Goal: Register for event/course

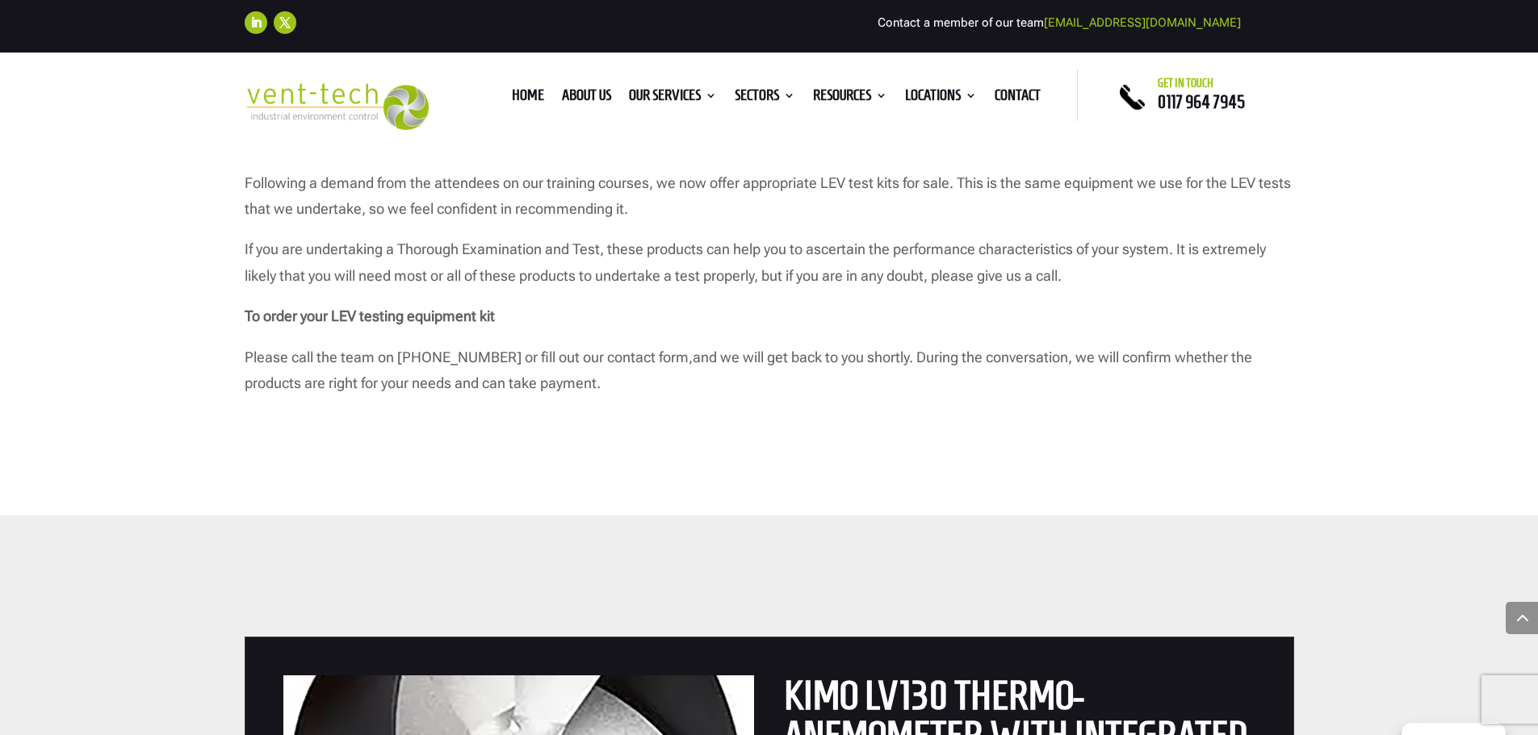
scroll to position [807, 0]
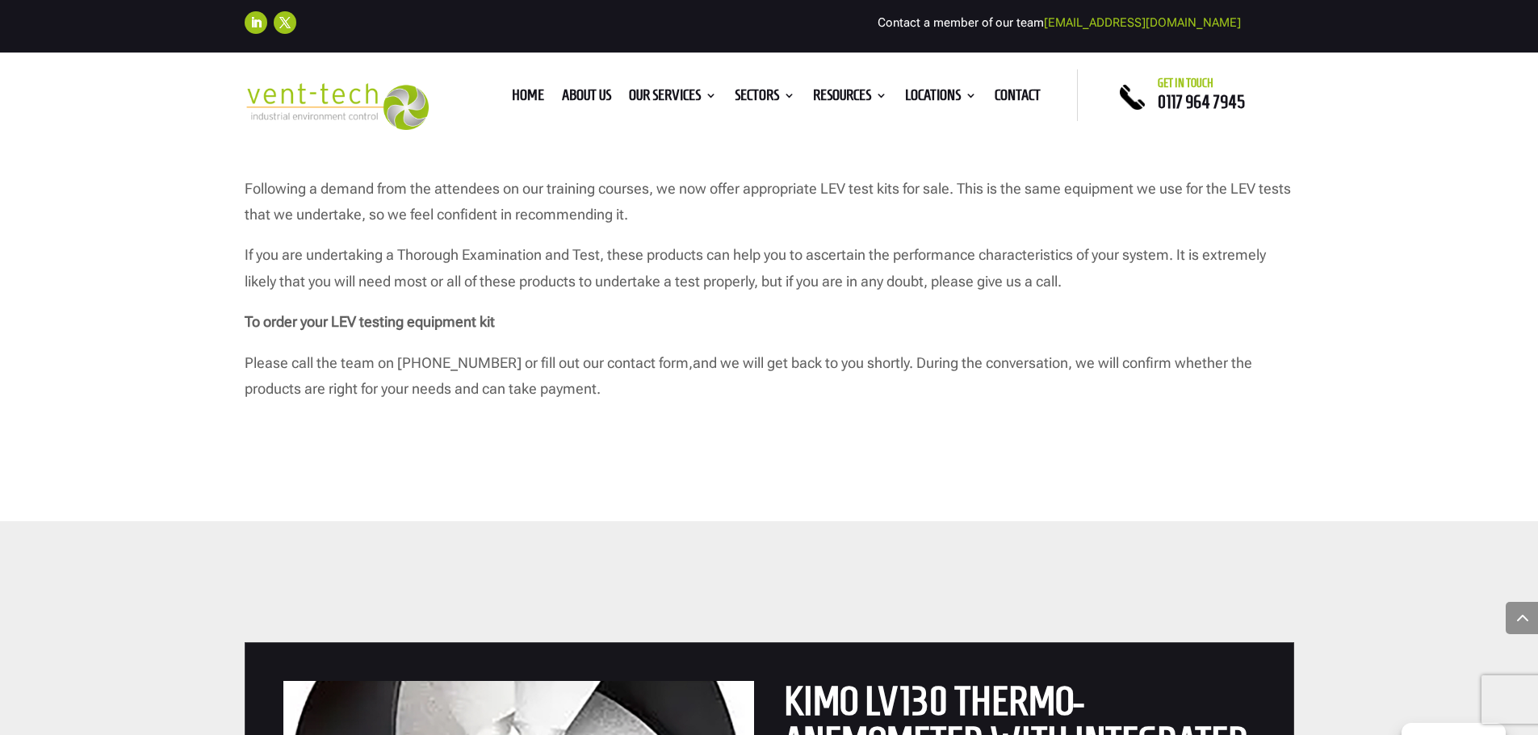
click at [840, 453] on div "Testing Kits for LEV Systems Once you have passed your P601 qualification, you …" at bounding box center [769, 166] width 1538 height 710
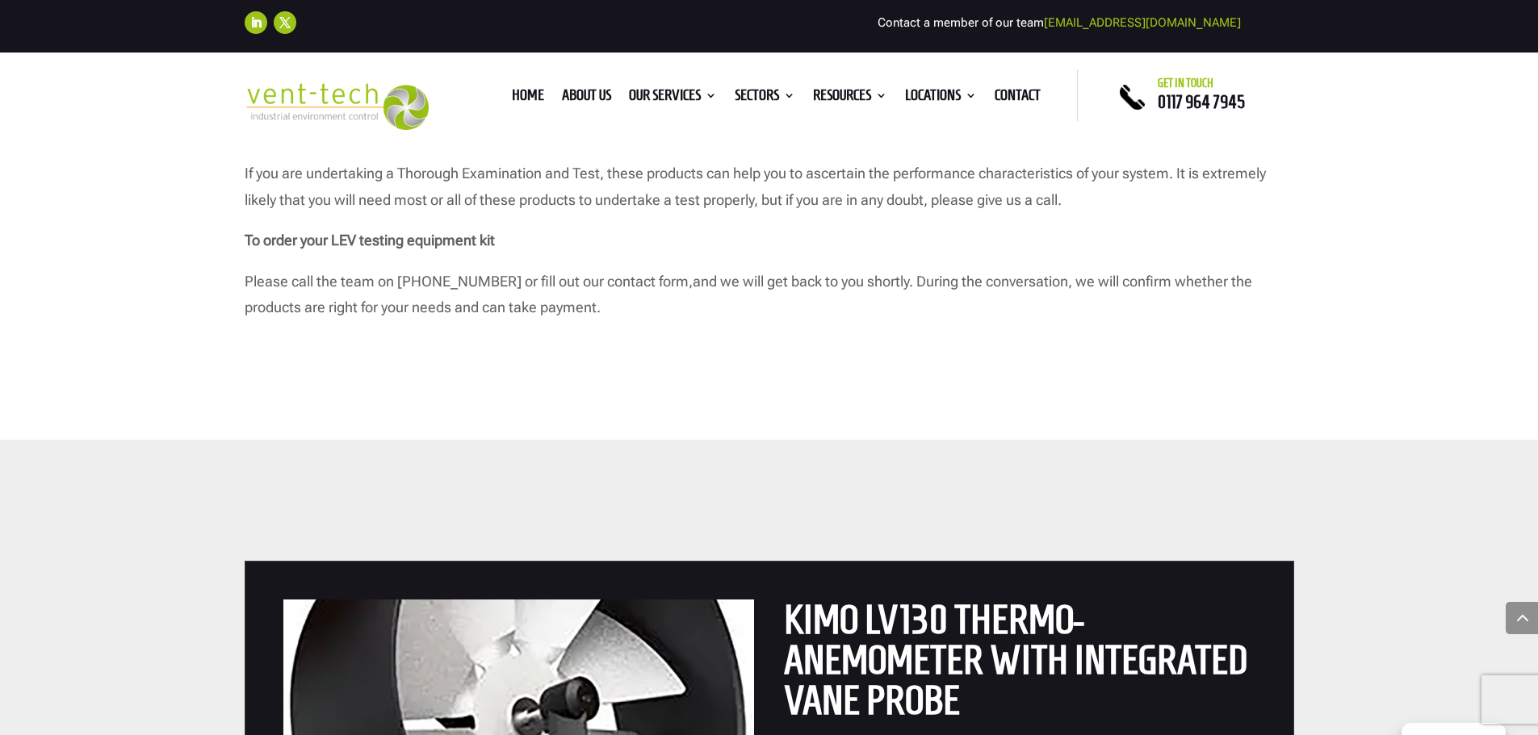
scroll to position [888, 0]
click at [785, 358] on div "Testing Kits for LEV Systems Once you have passed your P601 qualification, you …" at bounding box center [769, 85] width 1538 height 710
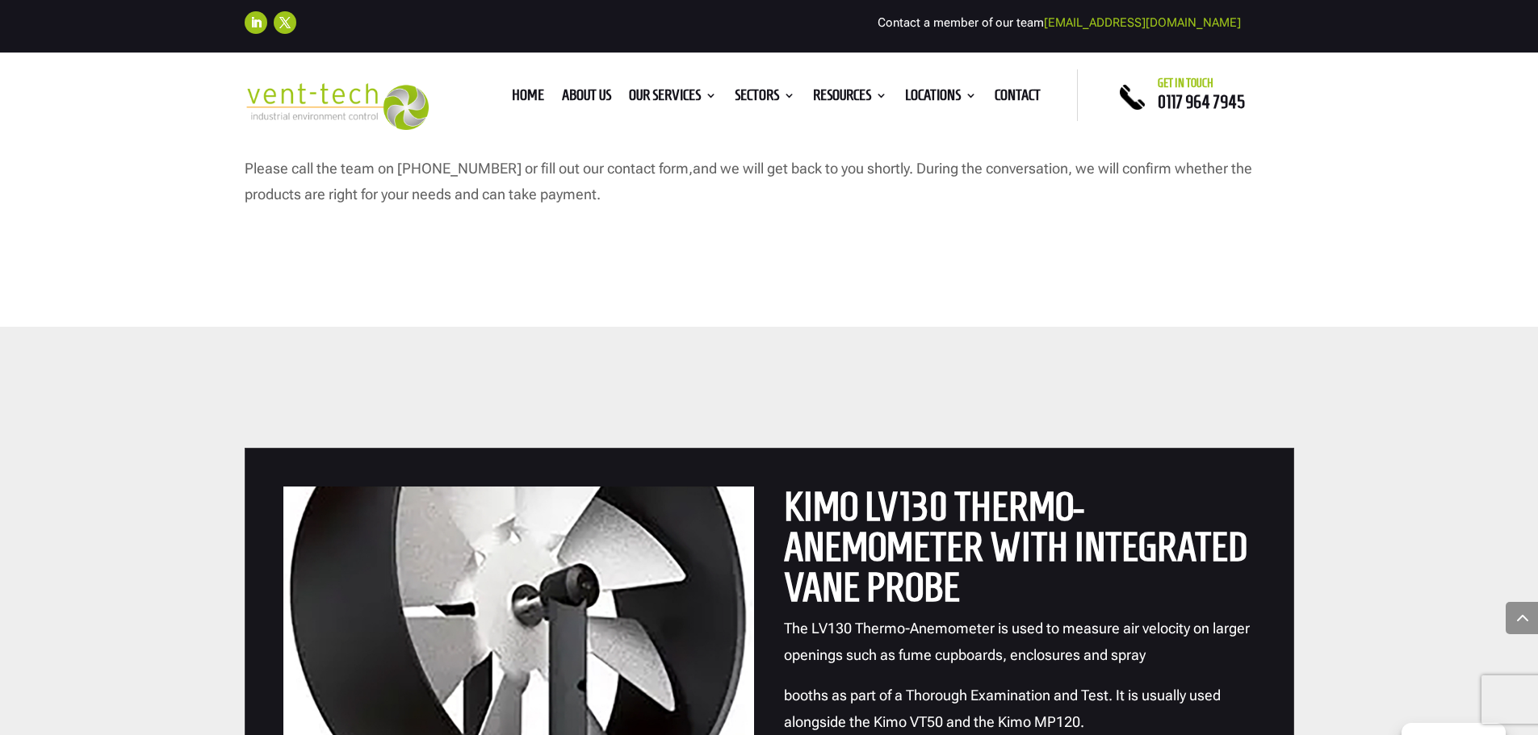
scroll to position [969, 0]
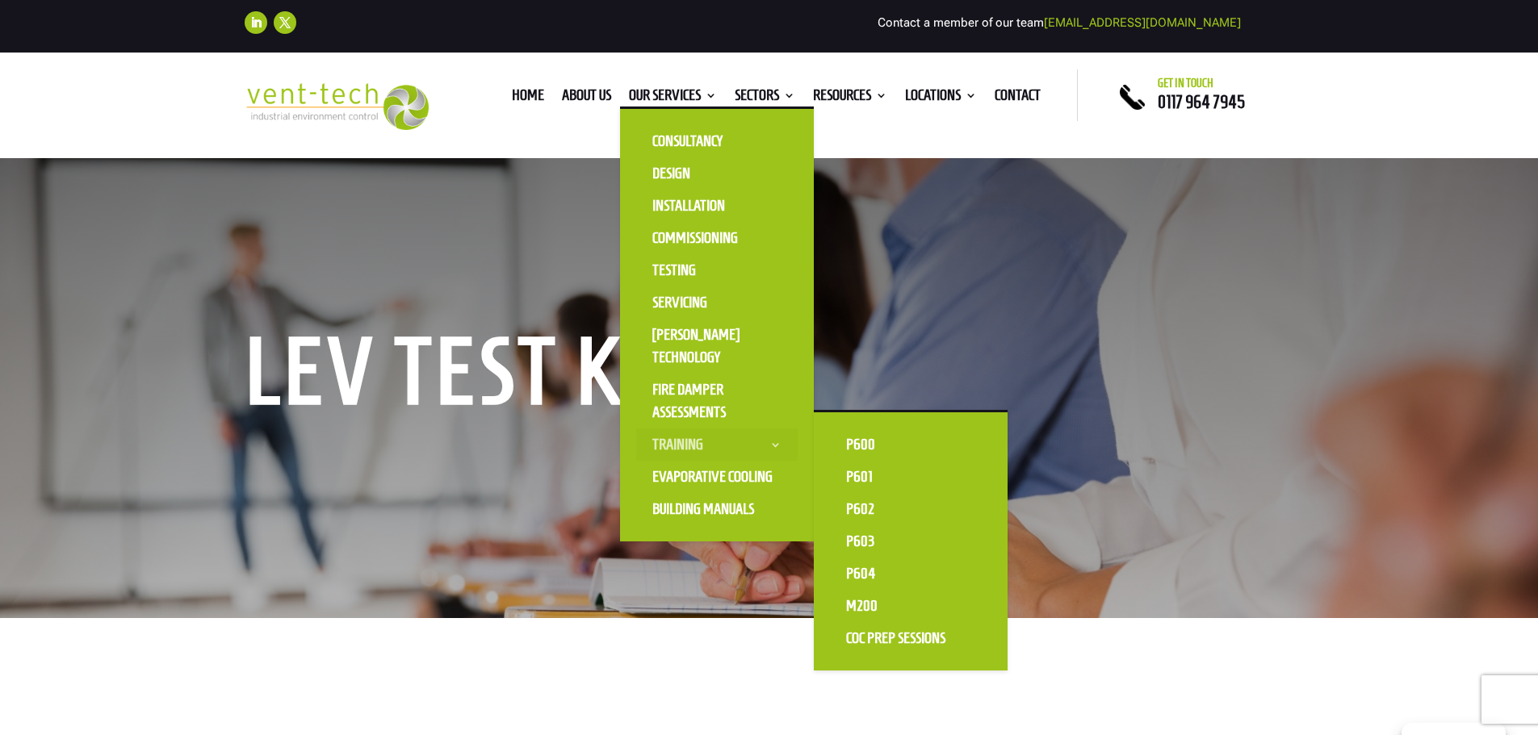
click at [671, 442] on link "Training" at bounding box center [716, 445] width 161 height 32
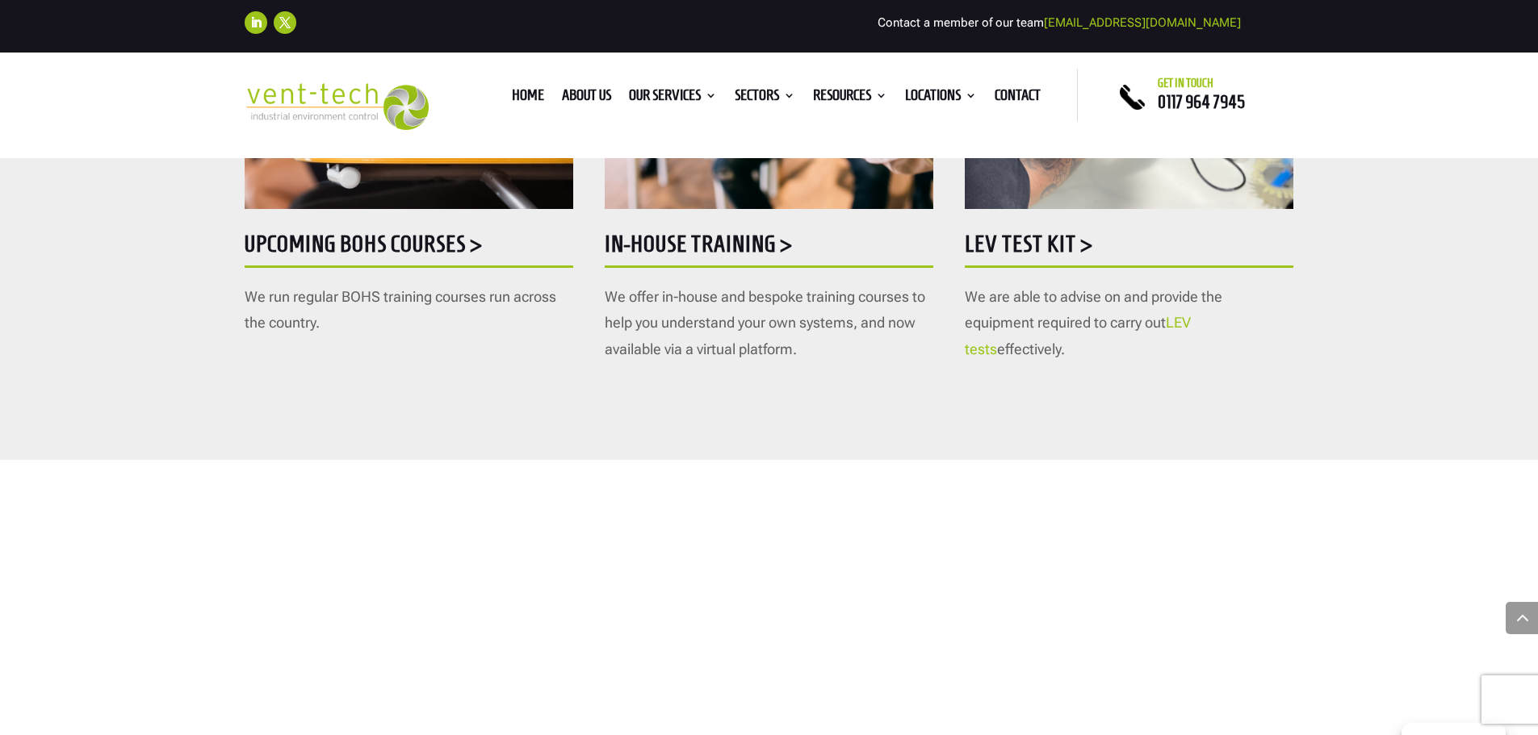
scroll to position [807, 0]
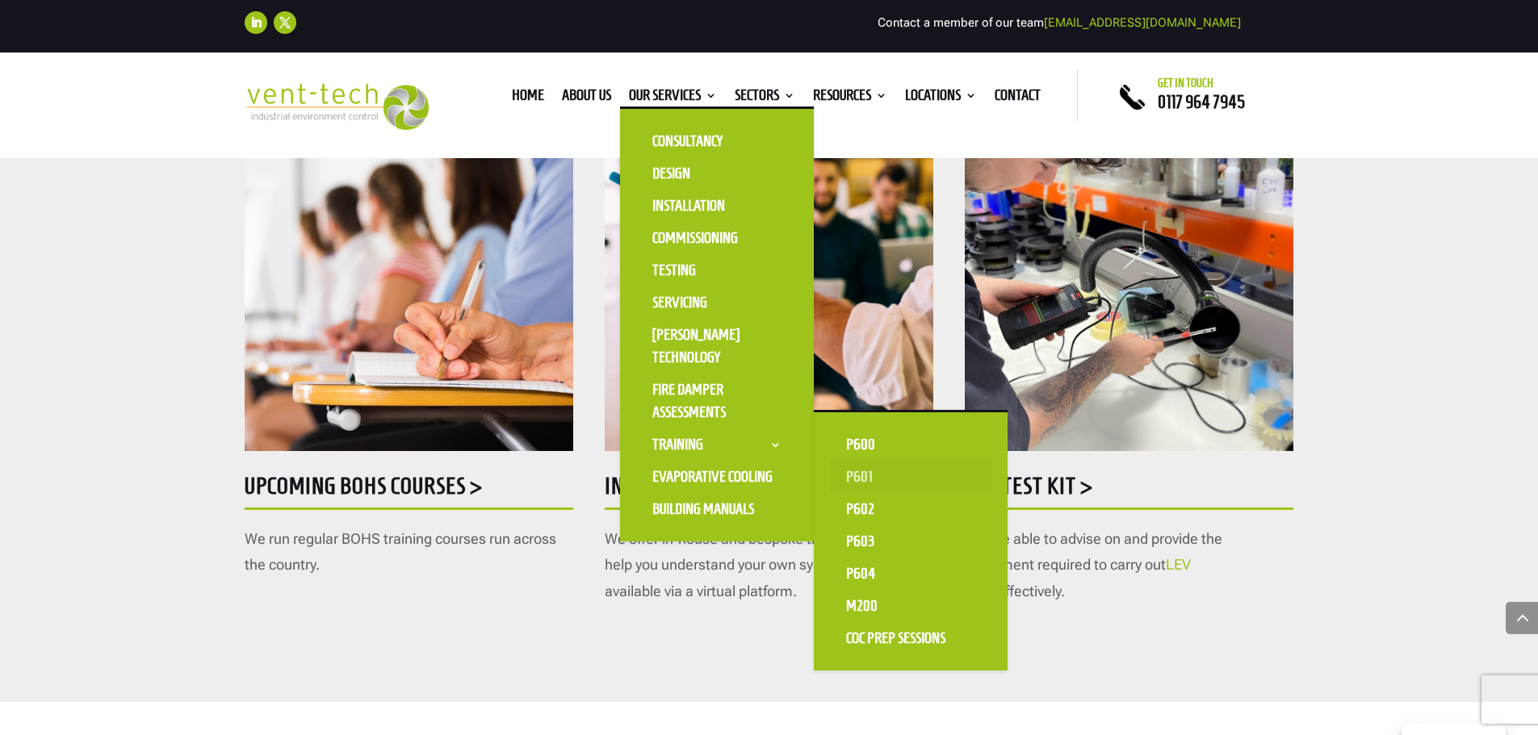
click at [881, 483] on link "P601" at bounding box center [910, 477] width 161 height 32
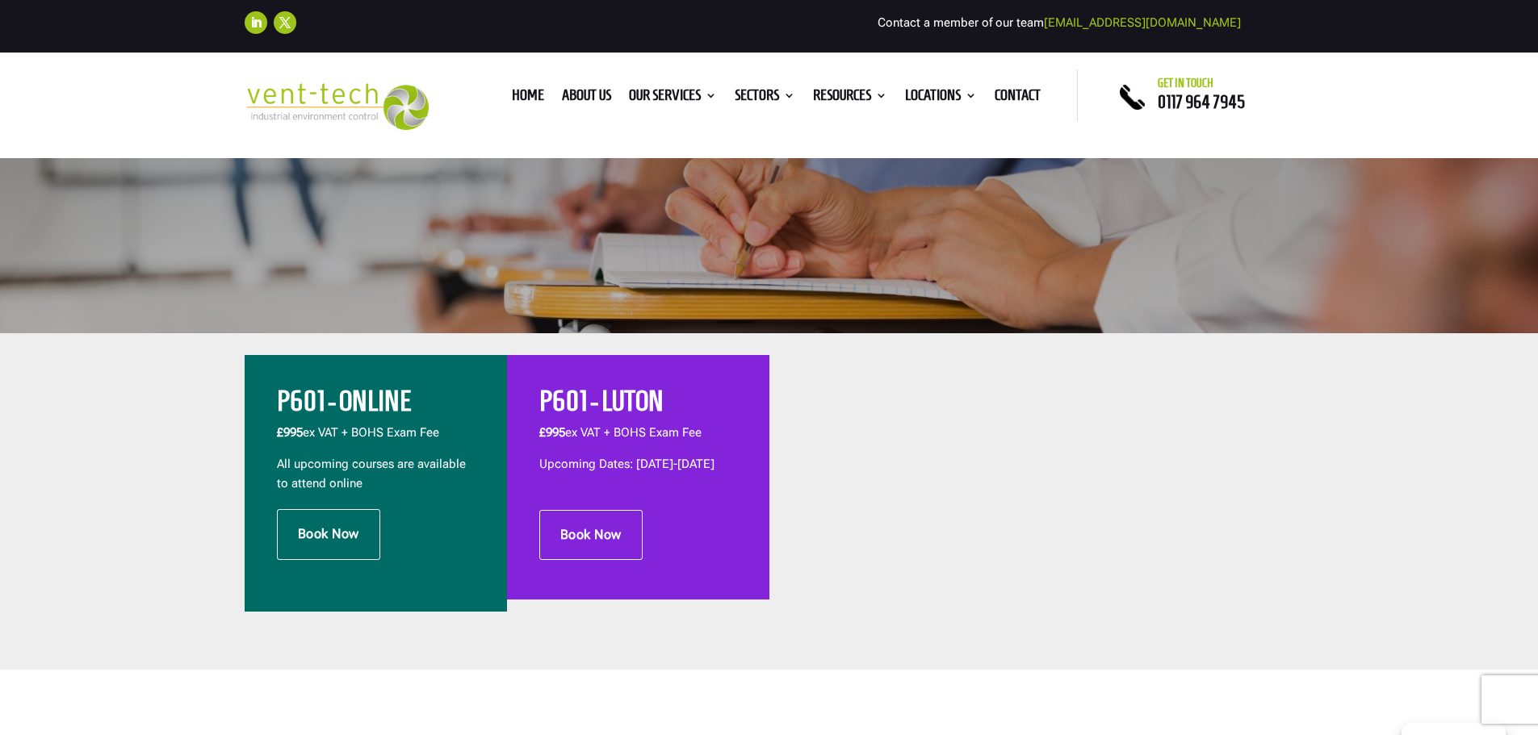
scroll to position [404, 0]
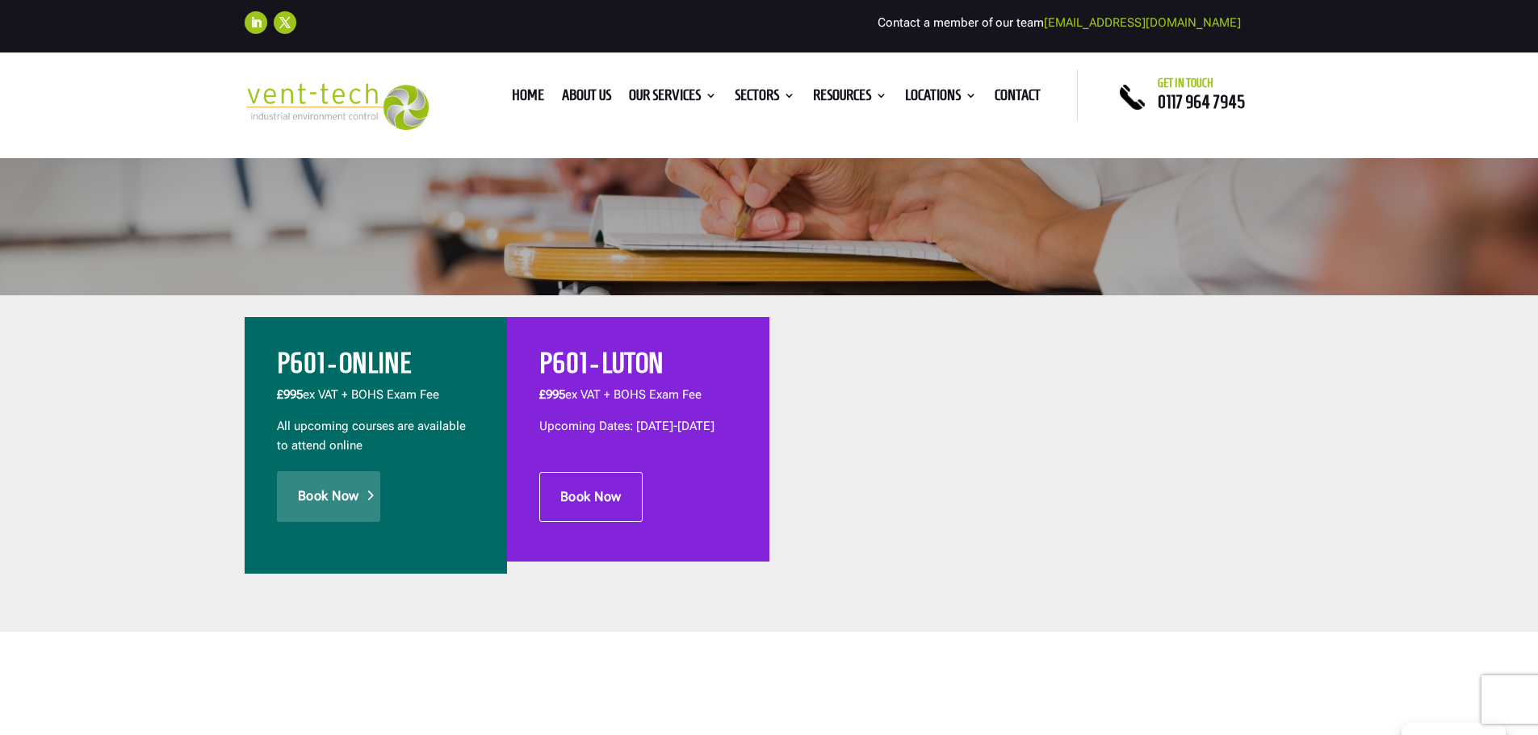
click at [310, 493] on link "Book Now" at bounding box center [328, 496] width 103 height 50
click at [572, 522] on link "Book Now" at bounding box center [590, 497] width 103 height 50
click at [336, 503] on link "Book Now" at bounding box center [328, 496] width 103 height 50
click at [609, 510] on link "Book Now" at bounding box center [590, 497] width 103 height 50
